Goal: Information Seeking & Learning: Find specific fact

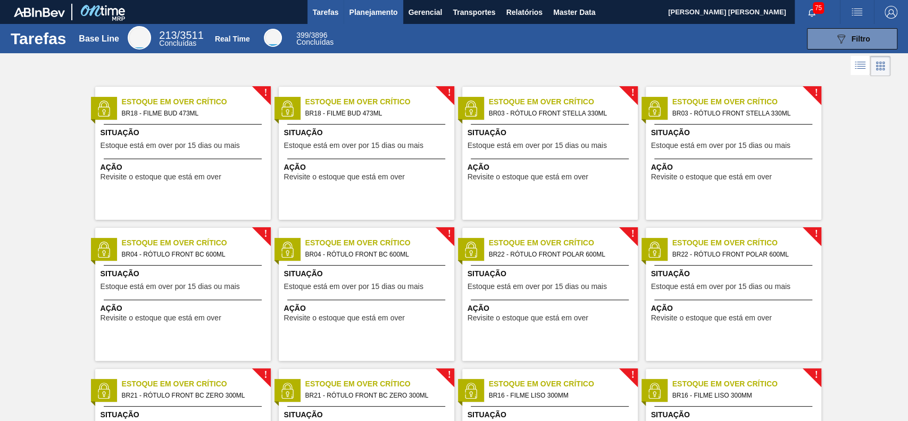
click at [379, 9] on span "Planejamento" at bounding box center [373, 12] width 48 height 13
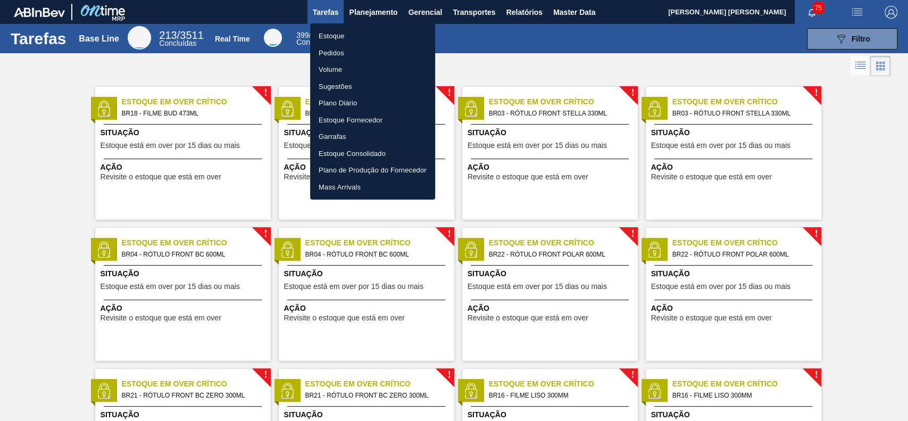
click at [357, 41] on li "Estoque" at bounding box center [372, 36] width 125 height 17
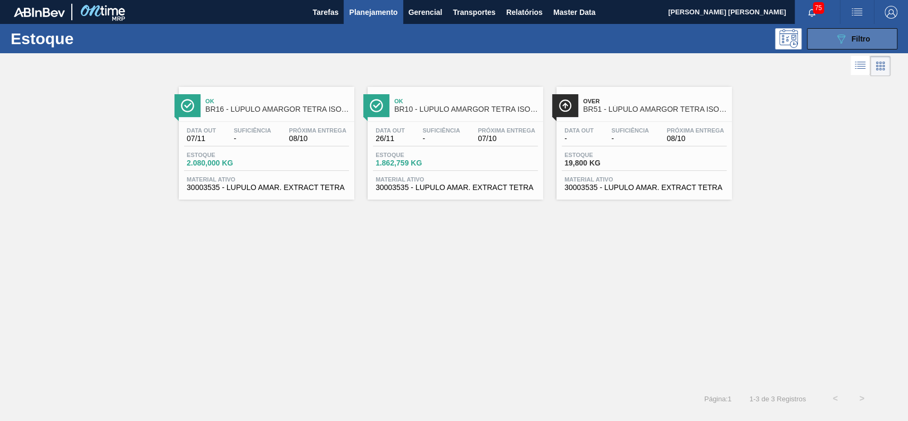
click at [862, 40] on span "Filtro" at bounding box center [861, 39] width 19 height 9
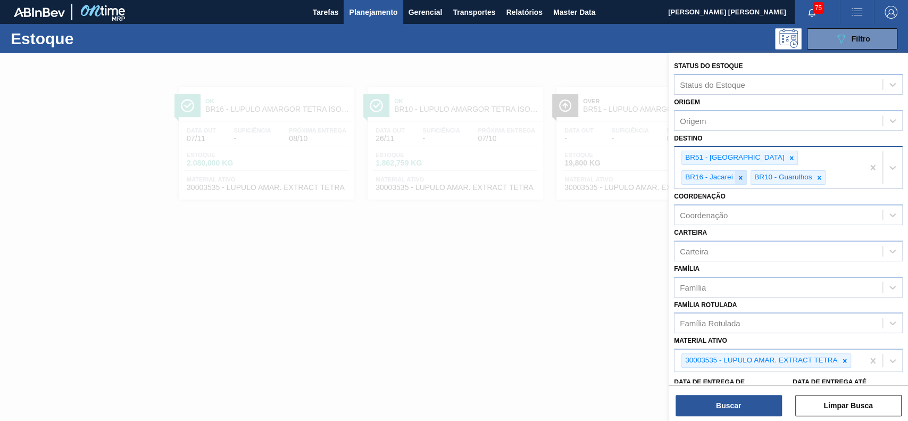
click at [743, 176] on icon at bounding box center [741, 178] width 4 height 4
click at [746, 171] on div at bounding box center [741, 177] width 12 height 13
click at [745, 164] on div "BR51 - [GEOGRAPHIC_DATA]" at bounding box center [739, 158] width 117 height 14
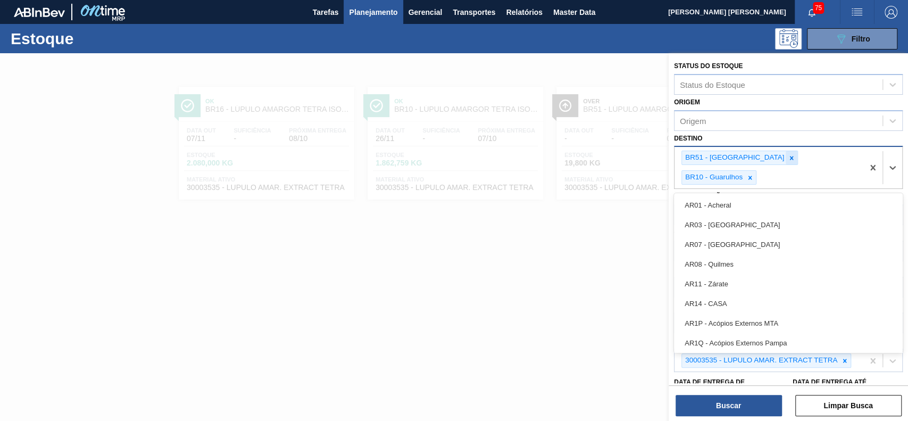
click at [786, 161] on div at bounding box center [792, 157] width 12 height 13
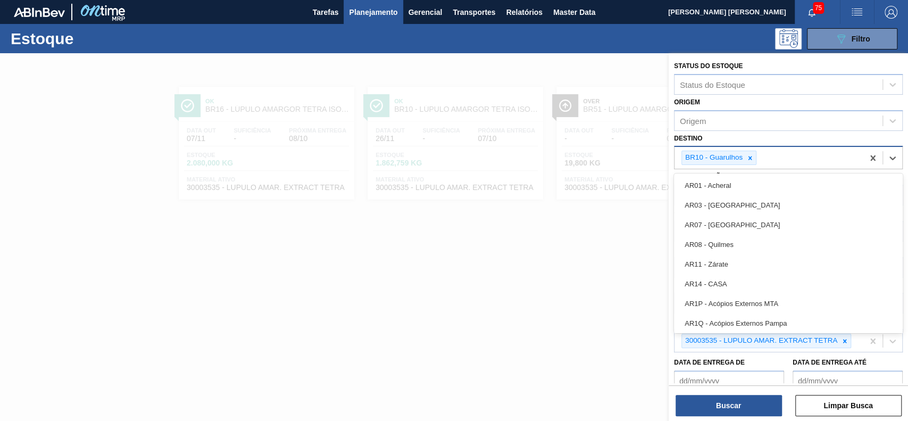
click at [745, 161] on div at bounding box center [750, 157] width 12 height 13
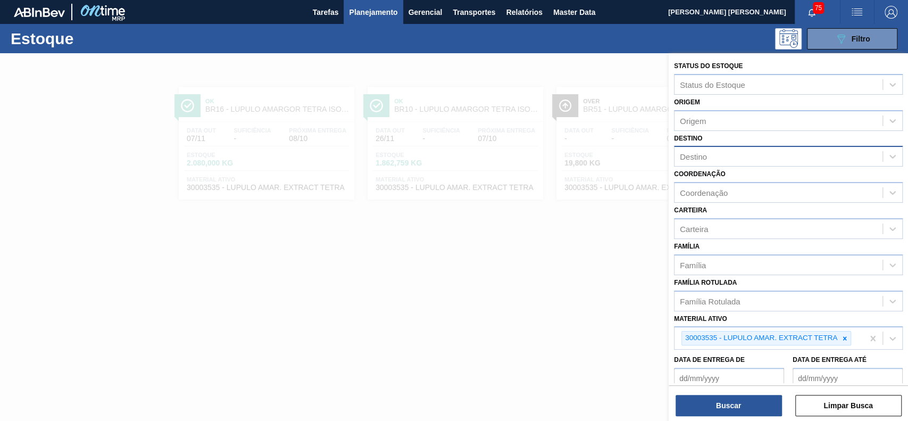
click at [745, 131] on div "Destino Destino" at bounding box center [788, 149] width 229 height 36
click at [845, 336] on icon at bounding box center [845, 338] width 4 height 4
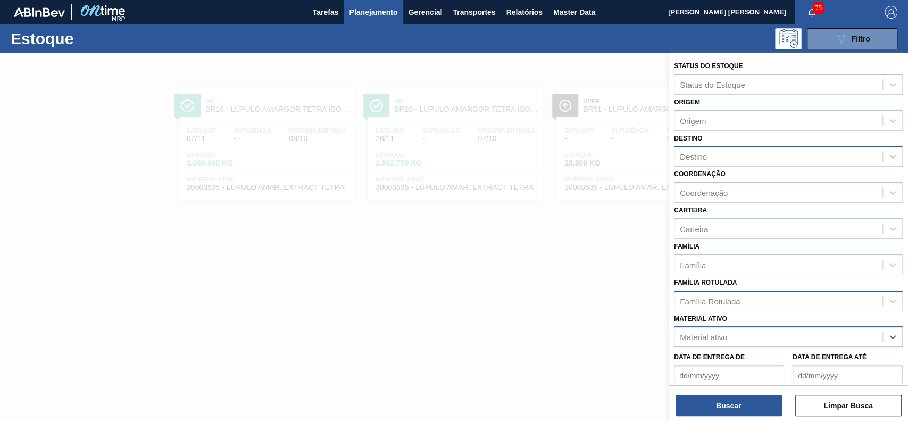
click at [784, 303] on div "Família Rotulada" at bounding box center [779, 300] width 208 height 15
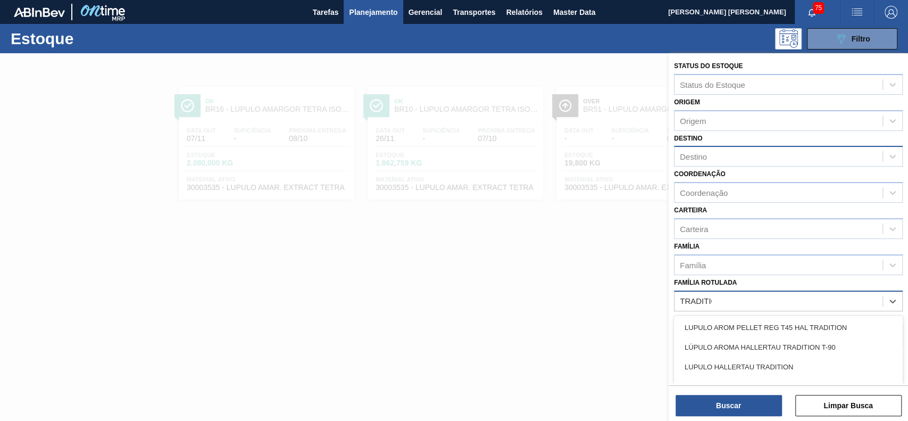
type Rotulada "TRADITION"
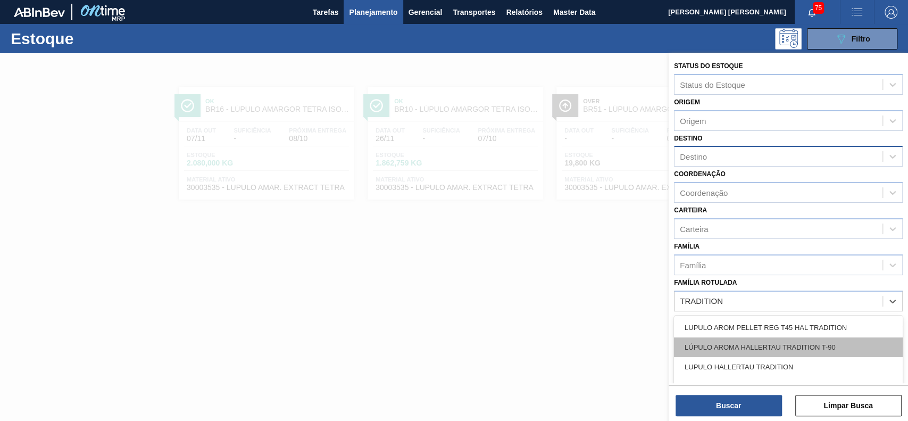
click at [826, 347] on div "LÚPULO AROMA HALLERTAU TRADITION T-90" at bounding box center [788, 347] width 229 height 20
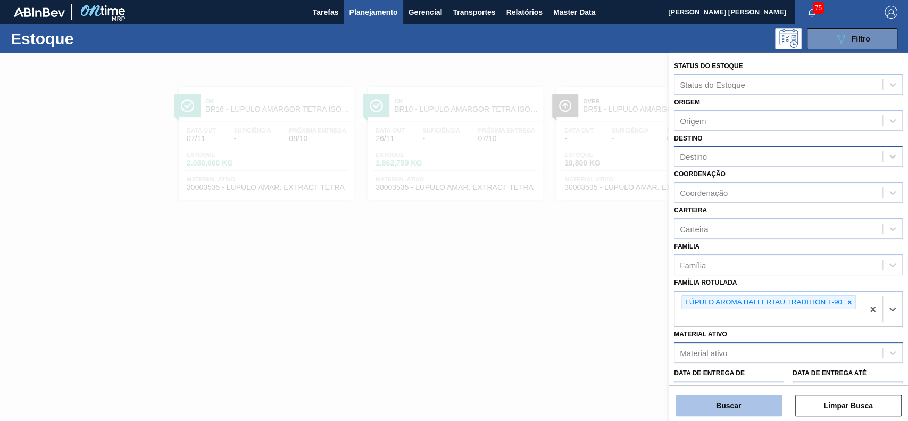
click at [720, 406] on button "Buscar" at bounding box center [729, 405] width 106 height 21
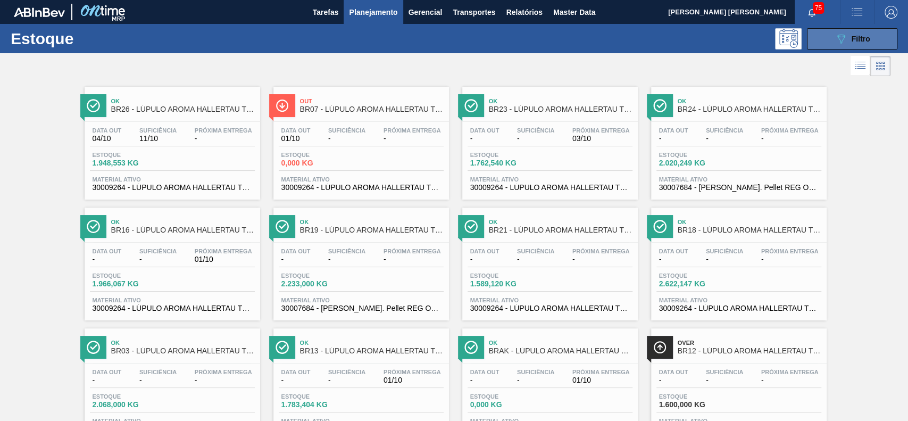
click at [842, 44] on icon "089F7B8B-B2A5-4AFE-B5C0-19BA573D28AC" at bounding box center [841, 38] width 13 height 13
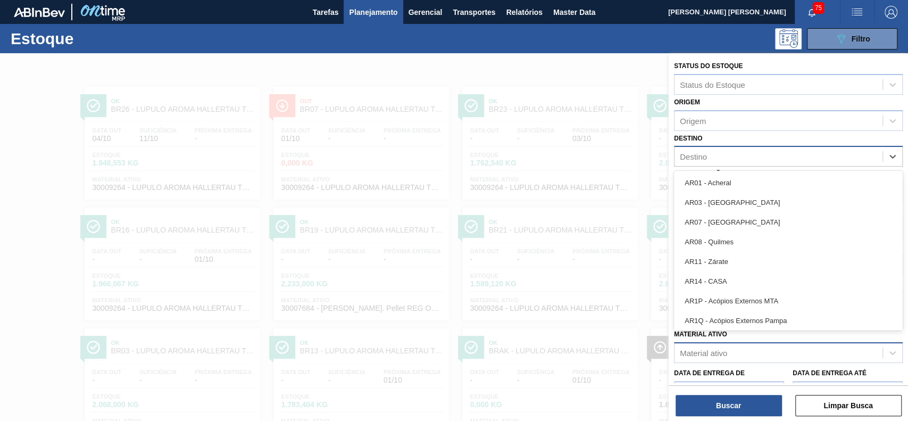
click at [725, 151] on div "Destino" at bounding box center [779, 156] width 208 height 15
type input "BR12"
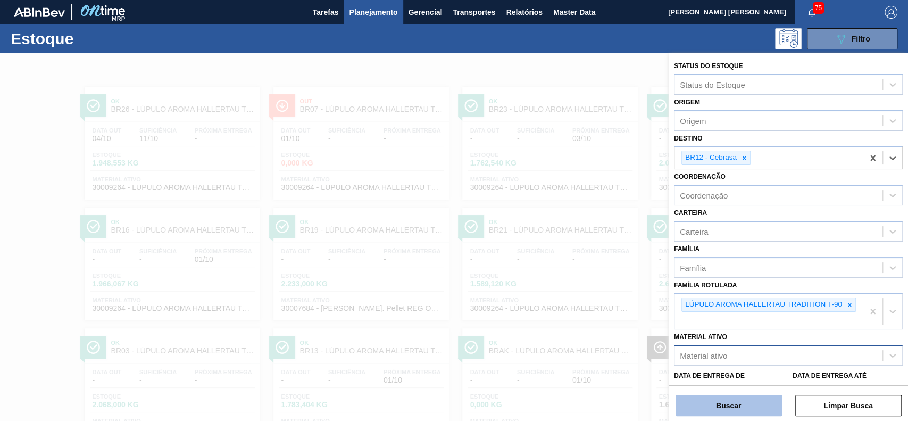
click at [745, 413] on button "Buscar" at bounding box center [729, 405] width 106 height 21
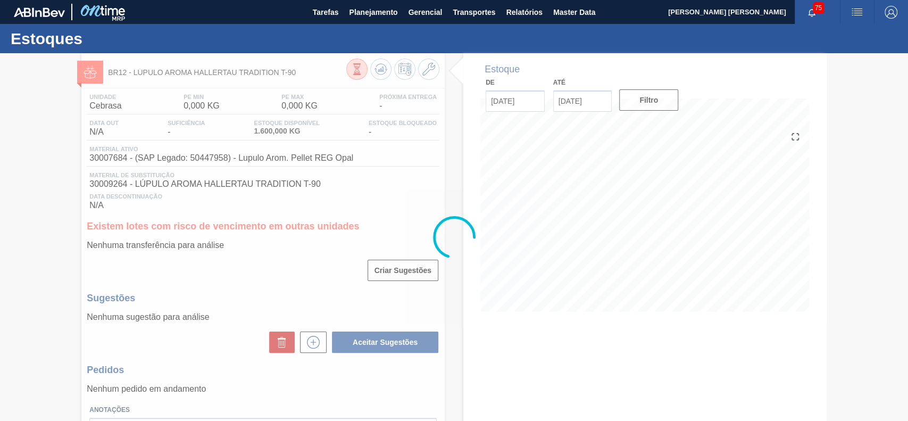
click at [357, 70] on div at bounding box center [454, 237] width 908 height 368
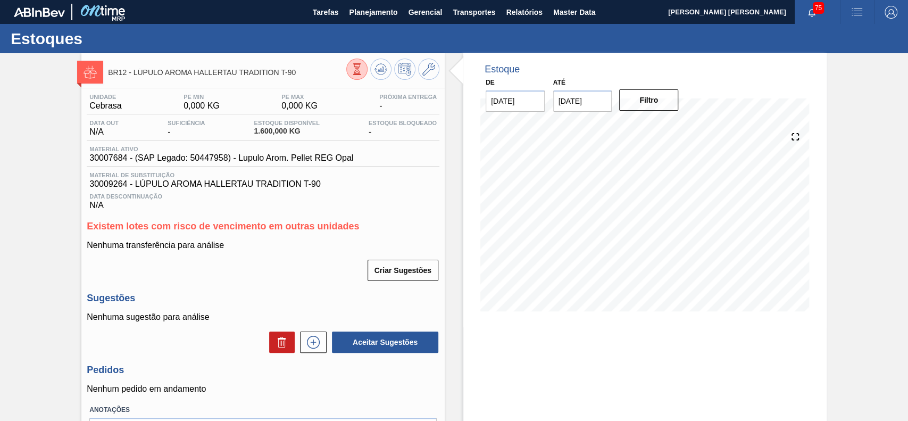
click at [357, 70] on icon at bounding box center [357, 69] width 12 height 12
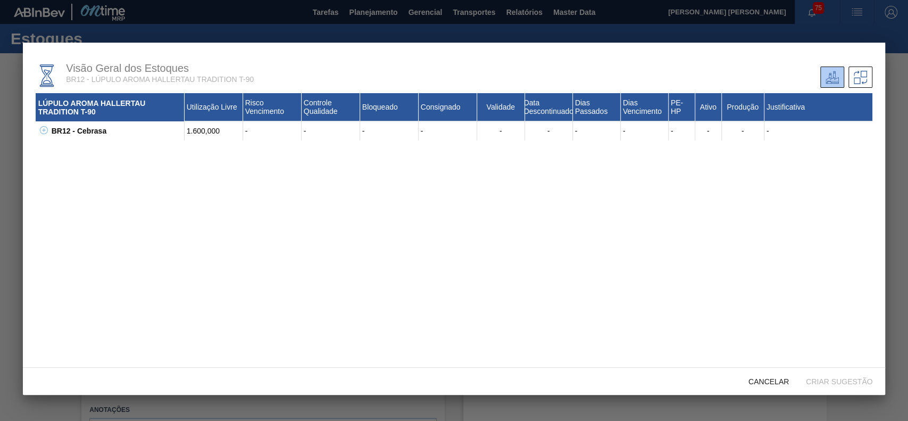
click at [47, 130] on icon at bounding box center [44, 130] width 8 height 8
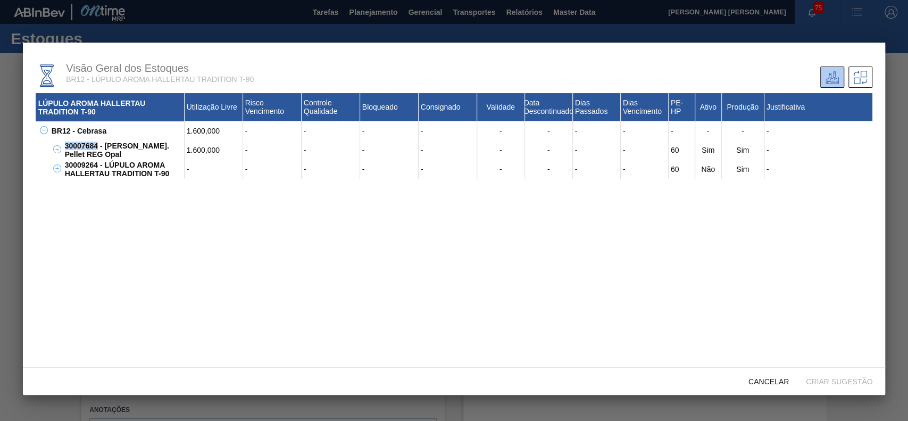
drag, startPoint x: 97, startPoint y: 145, endPoint x: 66, endPoint y: 144, distance: 30.9
click at [66, 144] on div "30007684 - [PERSON_NAME]. Pellet REG Opal" at bounding box center [123, 149] width 122 height 19
copy div "30007684"
